Goal: Task Accomplishment & Management: Manage account settings

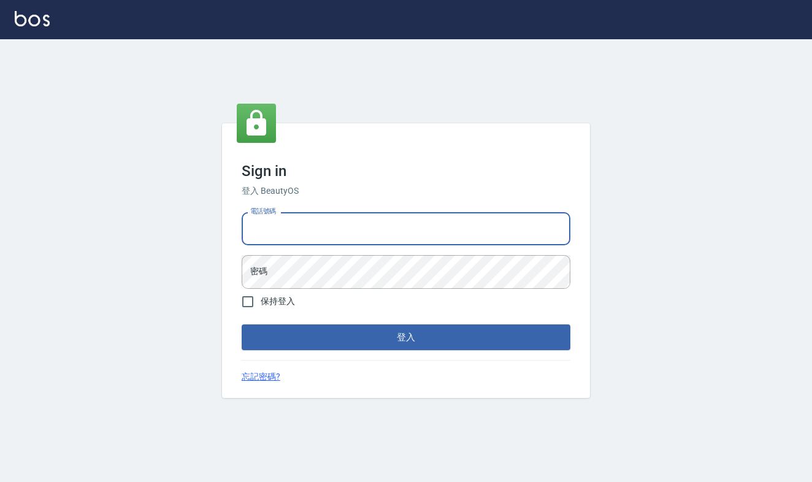
type input "0968065108"
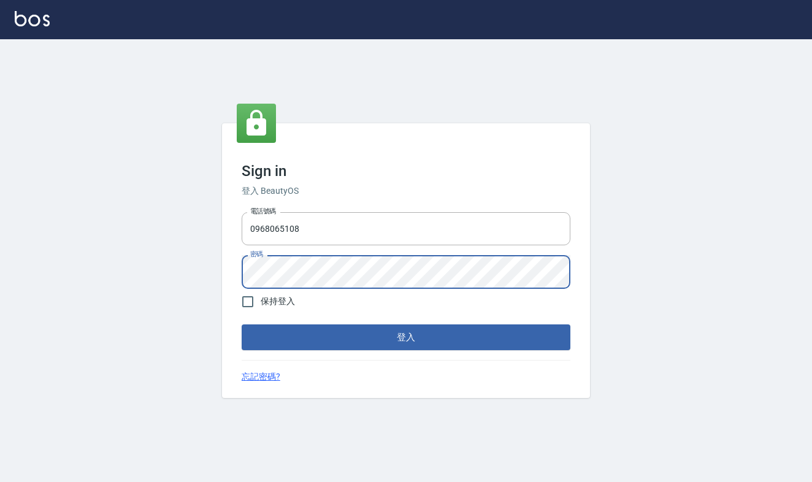
click at [406, 337] on button "登入" at bounding box center [406, 338] width 329 height 26
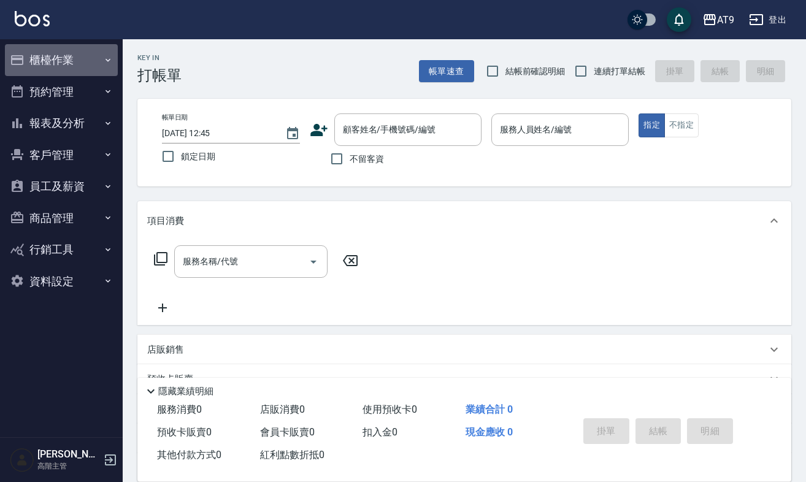
click at [68, 61] on button "櫃檯作業" at bounding box center [61, 60] width 113 height 32
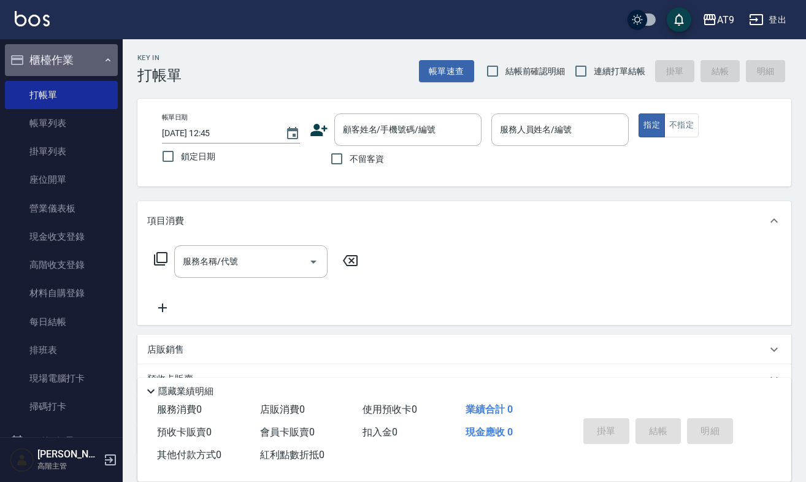
click at [67, 62] on button "櫃檯作業" at bounding box center [61, 60] width 113 height 32
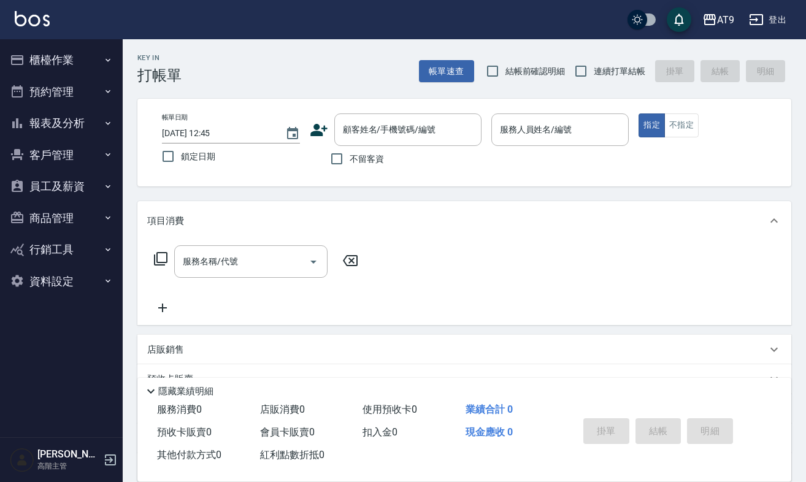
click at [56, 188] on button "員工及薪資" at bounding box center [61, 187] width 113 height 32
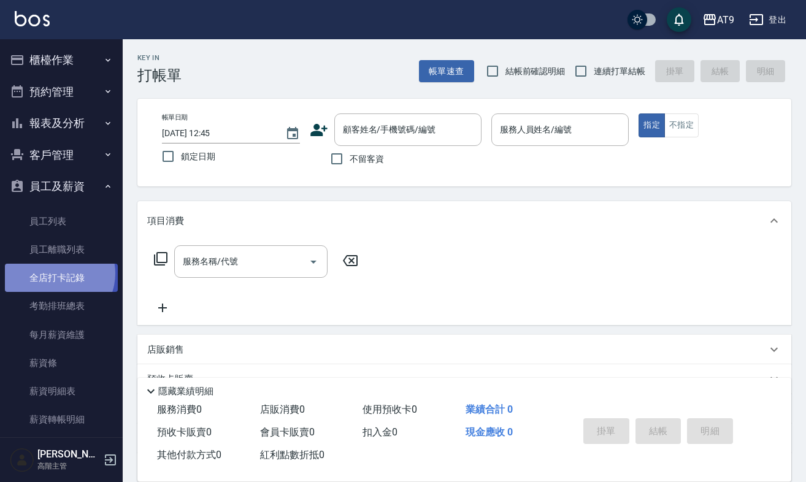
click at [56, 272] on link "全店打卡記錄" at bounding box center [61, 278] width 113 height 28
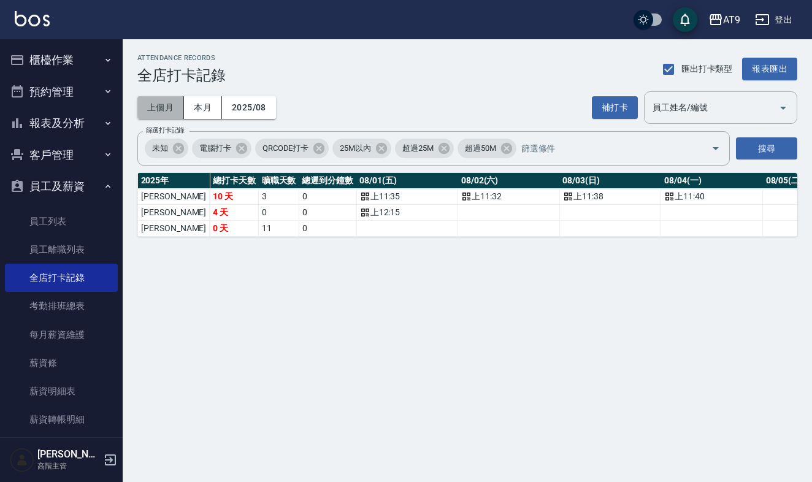
click at [171, 112] on button "上個月" at bounding box center [160, 107] width 47 height 23
